Goal: Task Accomplishment & Management: Complete application form

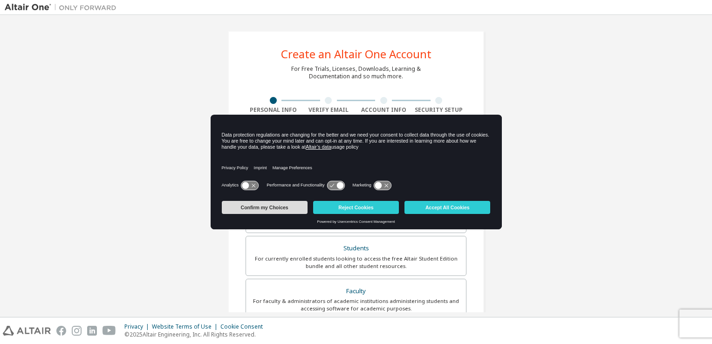
click at [276, 208] on button "Confirm my Choices" at bounding box center [265, 207] width 86 height 13
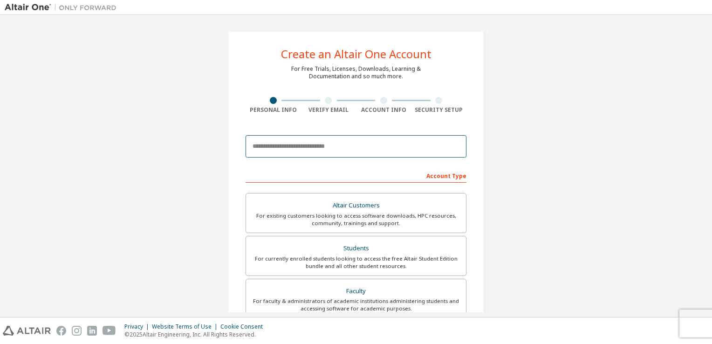
click at [360, 151] on input "email" at bounding box center [356, 146] width 221 height 22
type input "**********"
type input "******"
type input "********"
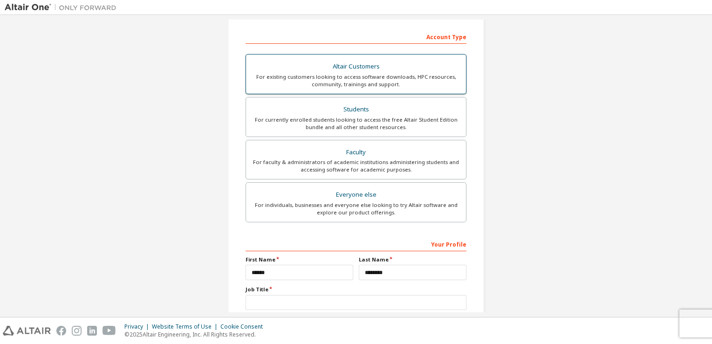
scroll to position [140, 0]
click at [364, 113] on div "Students" at bounding box center [356, 108] width 209 height 13
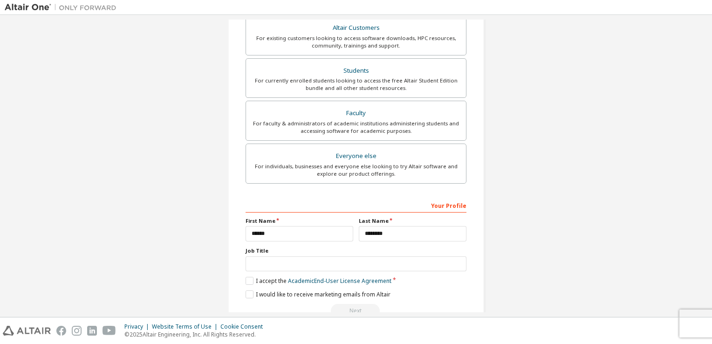
scroll to position [231, 0]
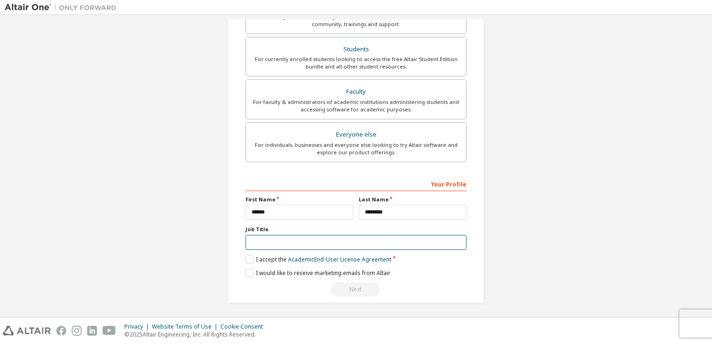
click at [295, 242] on input "text" at bounding box center [356, 242] width 221 height 15
type input "**********"
click at [246, 260] on label "I accept the Academic End-User License Agreement" at bounding box center [319, 259] width 146 height 8
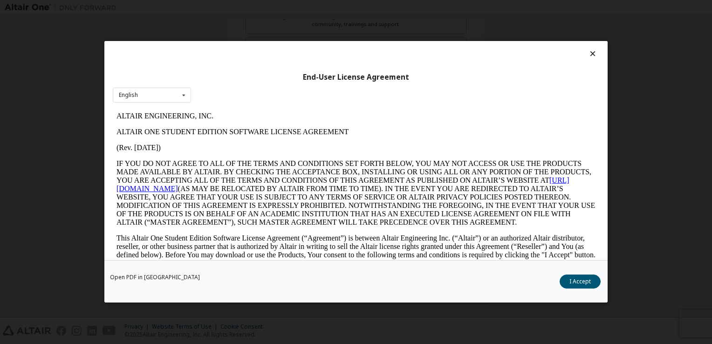
scroll to position [0, 0]
click at [574, 282] on button "I Accept" at bounding box center [580, 282] width 41 height 14
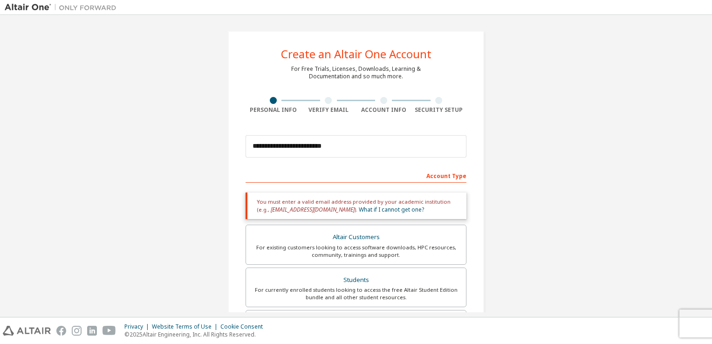
scroll to position [231, 0]
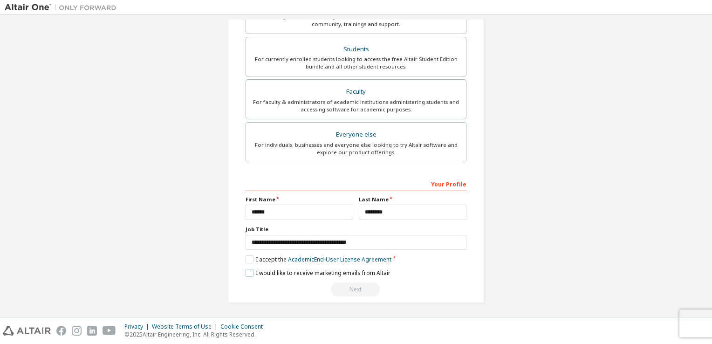
drag, startPoint x: 248, startPoint y: 272, endPoint x: 257, endPoint y: 273, distance: 9.0
click at [248, 271] on label "I would like to receive marketing emails from Altair" at bounding box center [318, 273] width 145 height 8
click at [352, 289] on div "Next" at bounding box center [356, 289] width 221 height 14
click at [360, 261] on link "Academic End-User License Agreement" at bounding box center [339, 259] width 103 height 8
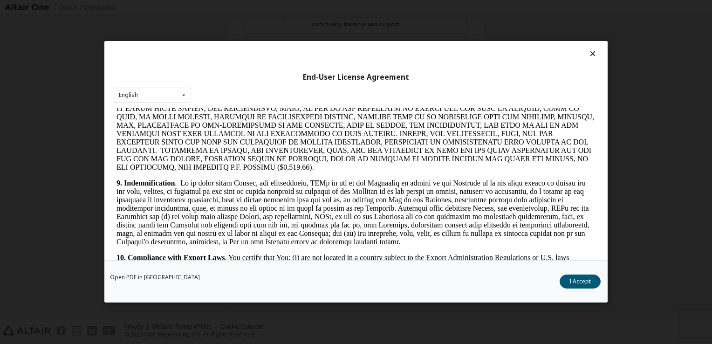
scroll to position [1165, 0]
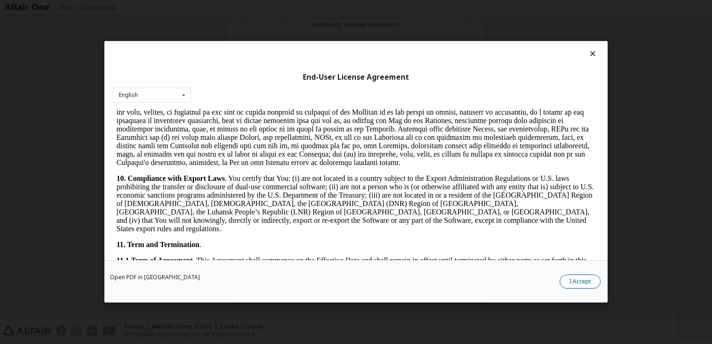
click at [582, 282] on button "I Accept" at bounding box center [580, 282] width 41 height 14
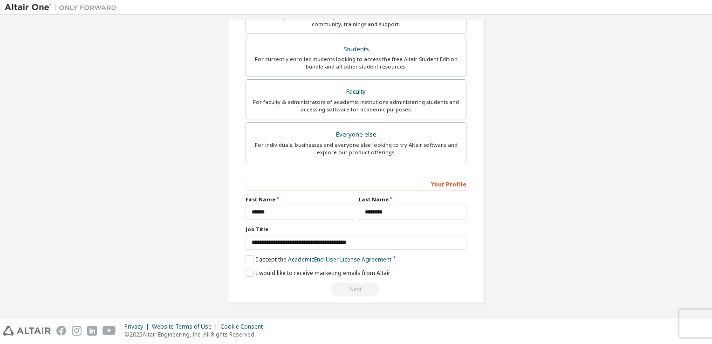
click at [358, 290] on div "Next" at bounding box center [356, 289] width 221 height 14
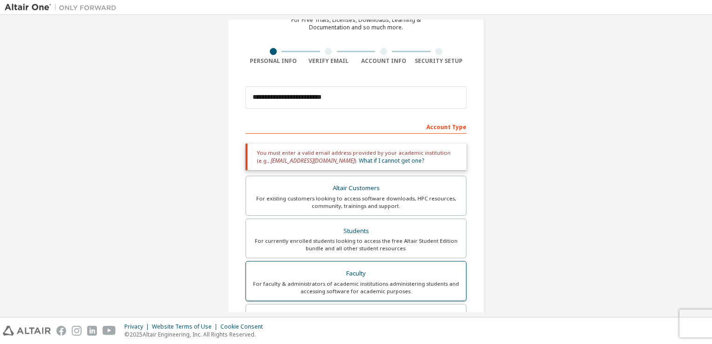
scroll to position [44, 0]
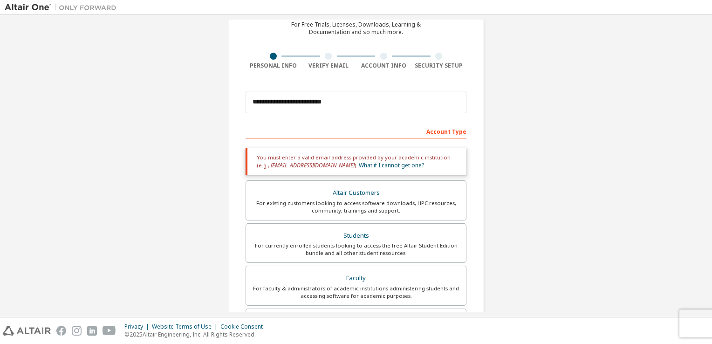
click at [325, 56] on div at bounding box center [328, 56] width 7 height 7
click at [440, 133] on div "Account Type" at bounding box center [356, 131] width 221 height 15
click at [412, 131] on div "Account Type" at bounding box center [356, 131] width 221 height 15
click at [454, 133] on div "Account Type" at bounding box center [356, 131] width 221 height 15
click at [320, 132] on div "Account Type" at bounding box center [356, 131] width 221 height 15
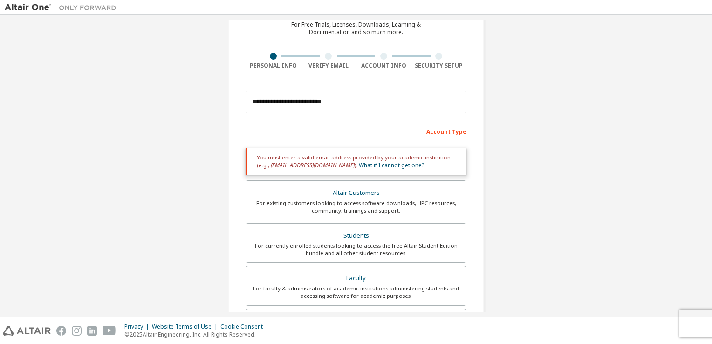
click at [440, 133] on div "Account Type" at bounding box center [356, 131] width 221 height 15
click at [363, 135] on div "Account Type" at bounding box center [356, 131] width 221 height 15
click at [359, 167] on link "What if I cannot get one?" at bounding box center [391, 165] width 65 height 8
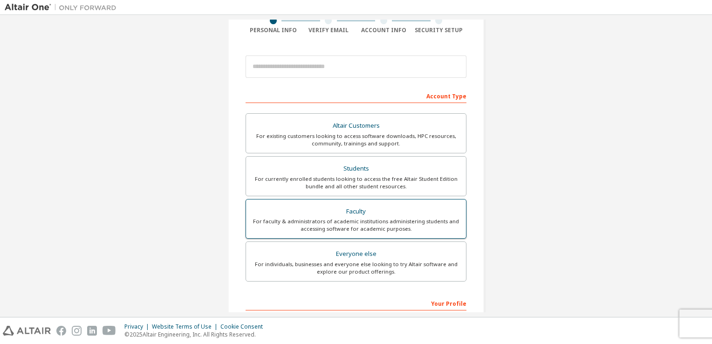
scroll to position [93, 0]
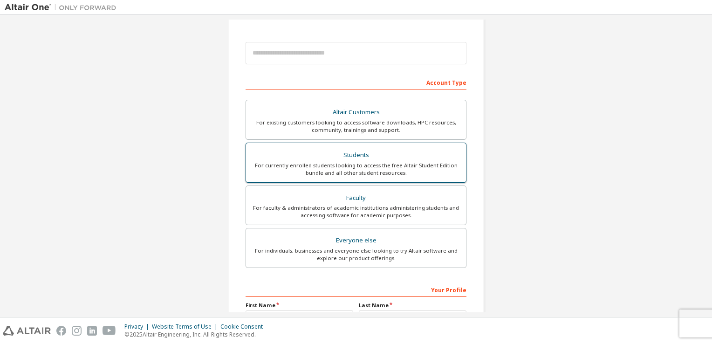
click at [354, 154] on div "Students" at bounding box center [356, 155] width 209 height 13
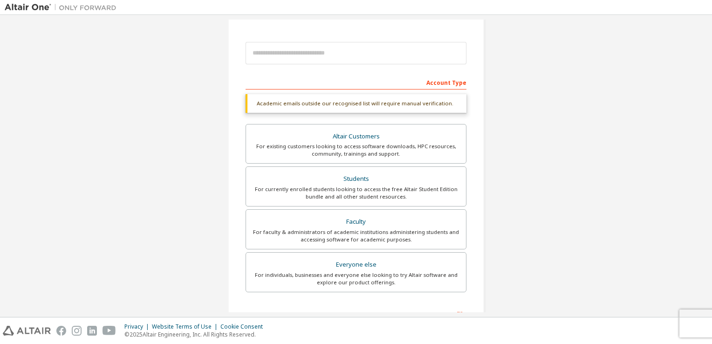
click at [328, 102] on div "Academic emails outside our recognised list will require manual verification." at bounding box center [356, 103] width 221 height 19
click at [298, 81] on div "Account Type" at bounding box center [356, 82] width 221 height 15
drag, startPoint x: 298, startPoint y: 81, endPoint x: 275, endPoint y: 86, distance: 23.9
click at [275, 86] on div "Account Type" at bounding box center [356, 82] width 221 height 15
click at [290, 85] on div "Account Type" at bounding box center [356, 82] width 221 height 15
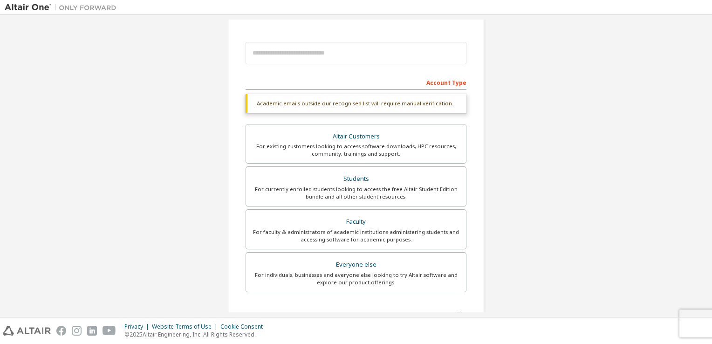
drag, startPoint x: 298, startPoint y: 82, endPoint x: 288, endPoint y: 83, distance: 10.8
click at [288, 83] on div "Account Type" at bounding box center [356, 82] width 221 height 15
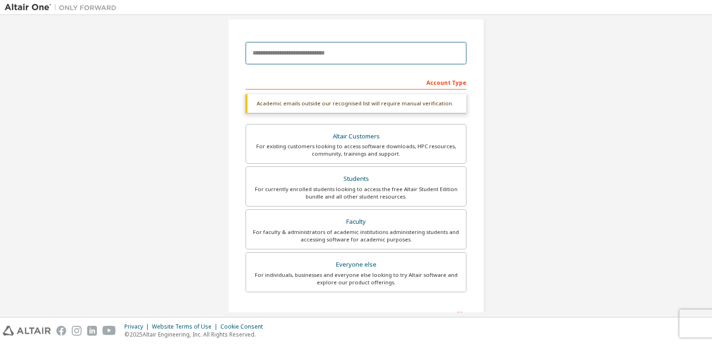
click at [318, 53] on input "email" at bounding box center [356, 53] width 221 height 22
click at [354, 59] on input "email" at bounding box center [356, 53] width 221 height 22
click at [379, 60] on input "email" at bounding box center [356, 53] width 221 height 22
drag, startPoint x: 384, startPoint y: 59, endPoint x: 332, endPoint y: 54, distance: 51.9
click at [332, 54] on input "email" at bounding box center [356, 53] width 221 height 22
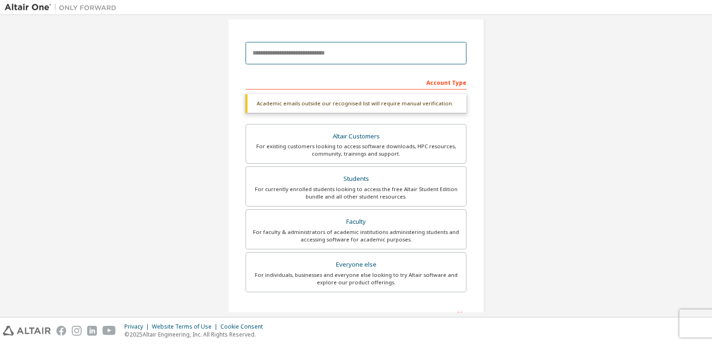
click at [395, 57] on input "email" at bounding box center [356, 53] width 221 height 22
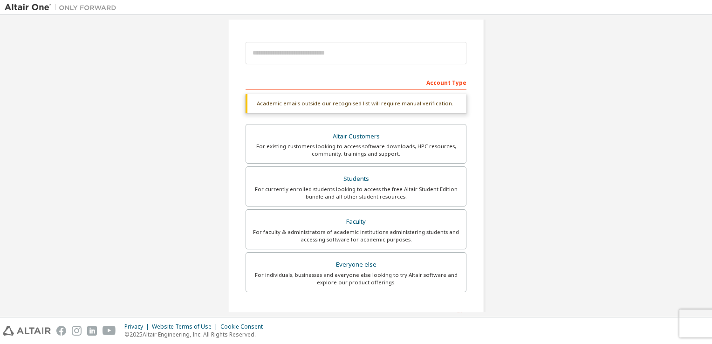
click at [476, 85] on div "Create an Altair One Account For Free Trials, Licenses, Downloads, Learning & D…" at bounding box center [356, 185] width 256 height 495
click at [371, 86] on div "Account Type" at bounding box center [356, 82] width 221 height 15
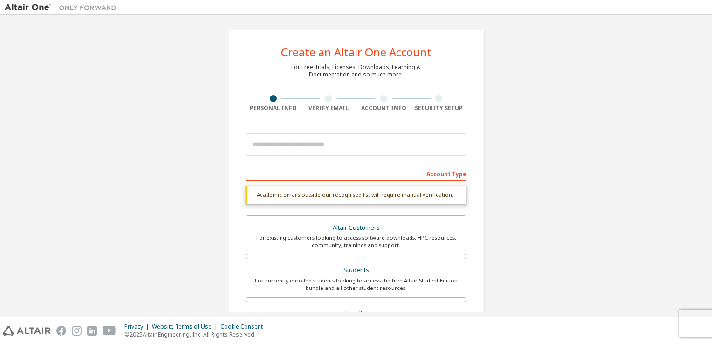
scroll to position [0, 0]
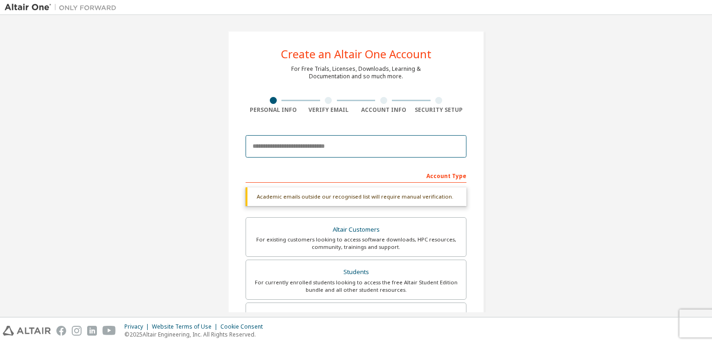
click at [309, 150] on input "email" at bounding box center [356, 146] width 221 height 22
type input "**********"
type input "******"
type input "********"
type input "**********"
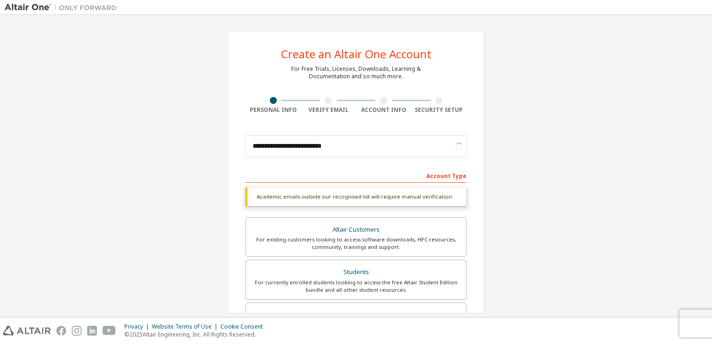
click at [440, 177] on div "Account Type" at bounding box center [356, 175] width 221 height 15
drag, startPoint x: 419, startPoint y: 176, endPoint x: 293, endPoint y: 178, distance: 125.9
click at [297, 178] on div "Account Type" at bounding box center [356, 175] width 221 height 15
click at [279, 178] on div "Account Type" at bounding box center [356, 175] width 221 height 15
click at [279, 177] on div "Account Type" at bounding box center [356, 175] width 221 height 15
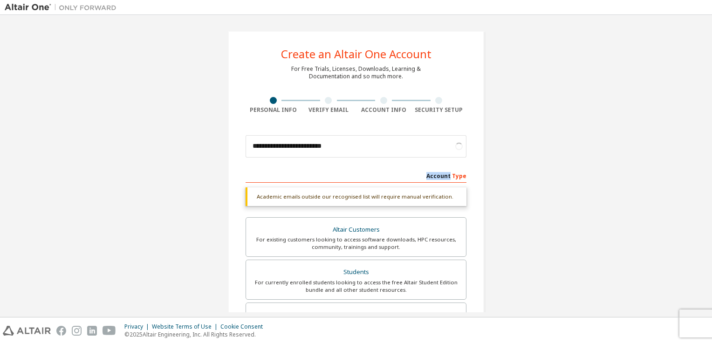
drag, startPoint x: 279, startPoint y: 177, endPoint x: 382, endPoint y: 178, distance: 103.5
click at [380, 179] on div "Account Type" at bounding box center [356, 175] width 221 height 15
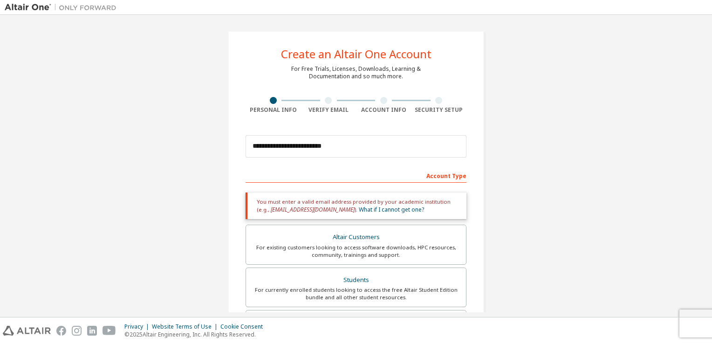
click at [314, 201] on div "You must enter a valid email address provided by your academic institution (e.g…" at bounding box center [356, 206] width 221 height 27
drag, startPoint x: 336, startPoint y: 148, endPoint x: 231, endPoint y: 155, distance: 104.6
click at [231, 155] on div "**********" at bounding box center [356, 282] width 256 height 503
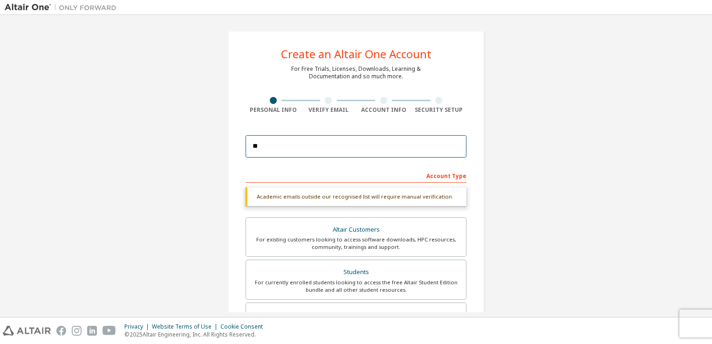
type input "*"
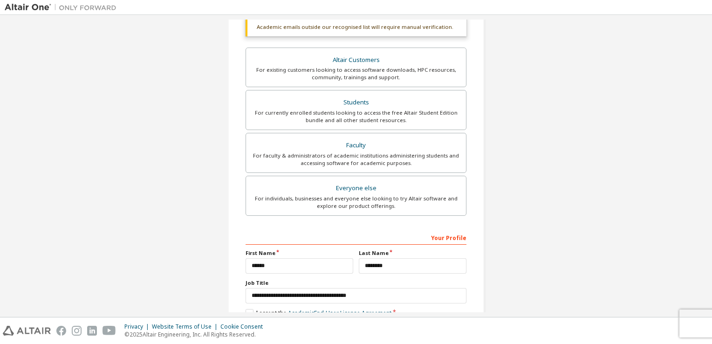
scroll to position [223, 0]
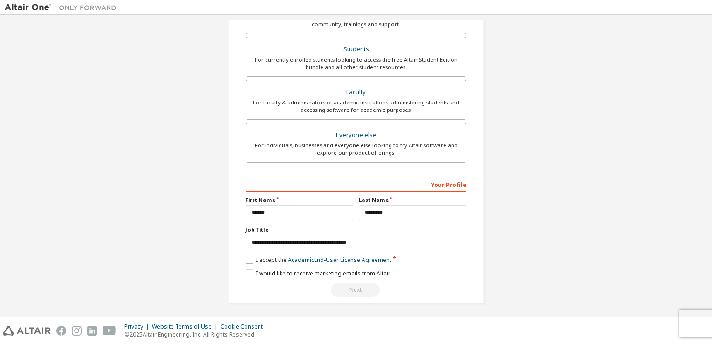
type input "**********"
click at [250, 259] on label "I accept the Academic End-User License Agreement" at bounding box center [319, 260] width 146 height 8
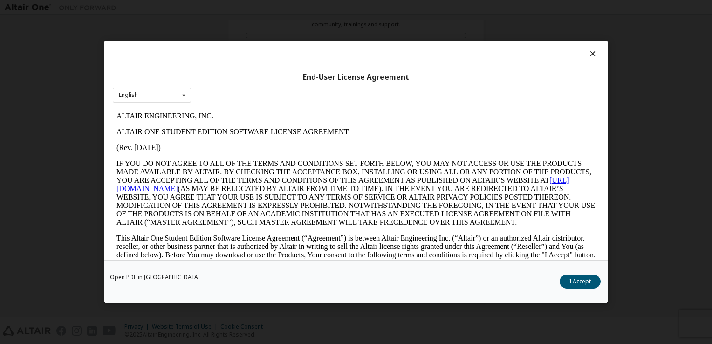
scroll to position [0, 0]
click at [585, 282] on button "I Accept" at bounding box center [580, 282] width 41 height 14
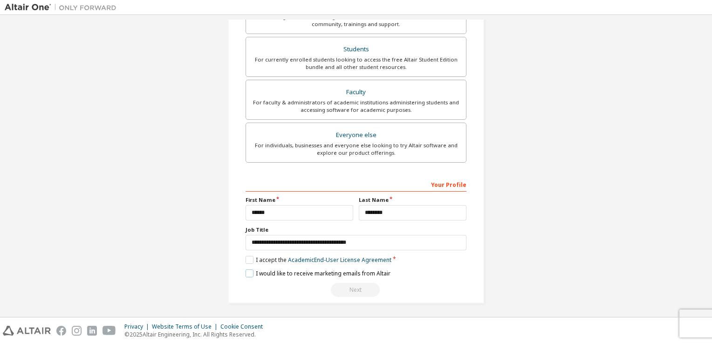
click at [246, 272] on label "I would like to receive marketing emails from Altair" at bounding box center [318, 273] width 145 height 8
click at [347, 290] on div "Next" at bounding box center [356, 290] width 221 height 14
click at [451, 184] on div "Your Profile" at bounding box center [356, 184] width 221 height 15
click at [341, 184] on div "Your Profile" at bounding box center [356, 184] width 221 height 15
click at [303, 186] on div "Your Profile" at bounding box center [356, 184] width 221 height 15
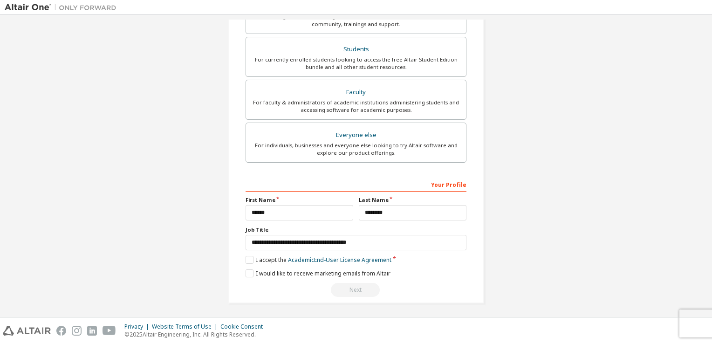
drag, startPoint x: 301, startPoint y: 185, endPoint x: 284, endPoint y: 182, distance: 16.6
click at [285, 182] on div "Your Profile" at bounding box center [356, 184] width 221 height 15
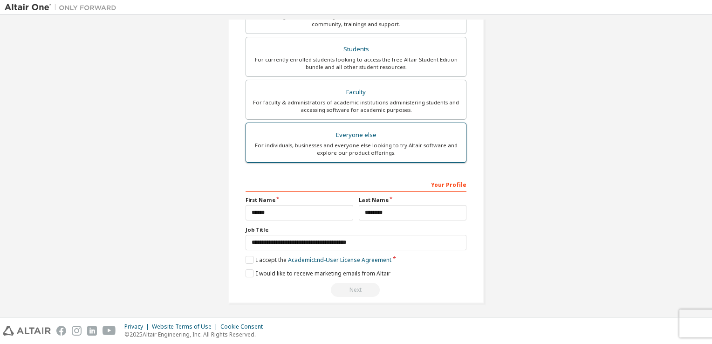
click at [362, 134] on div "Everyone else" at bounding box center [356, 135] width 209 height 13
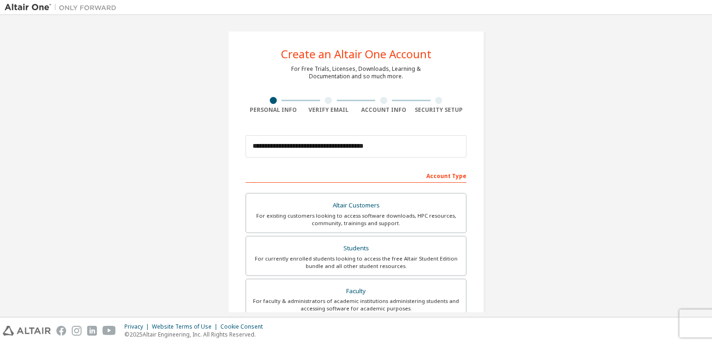
scroll to position [186, 0]
